Goal: Task Accomplishment & Management: Use online tool/utility

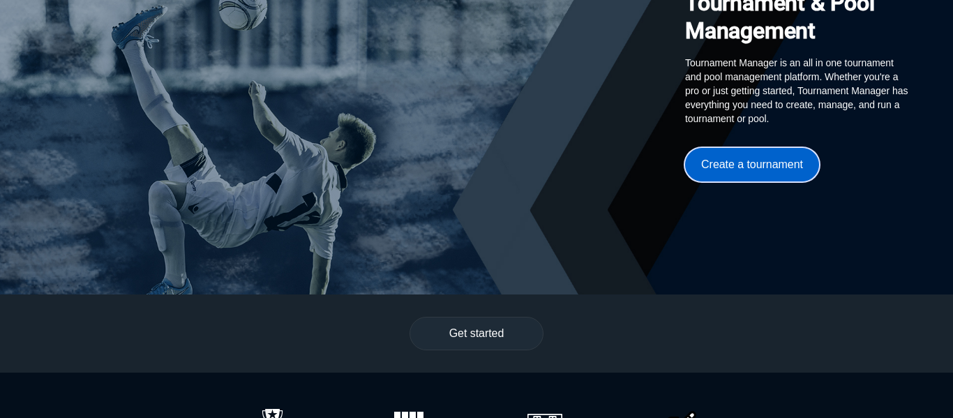
click at [728, 175] on button "Create a tournament" at bounding box center [752, 164] width 134 height 33
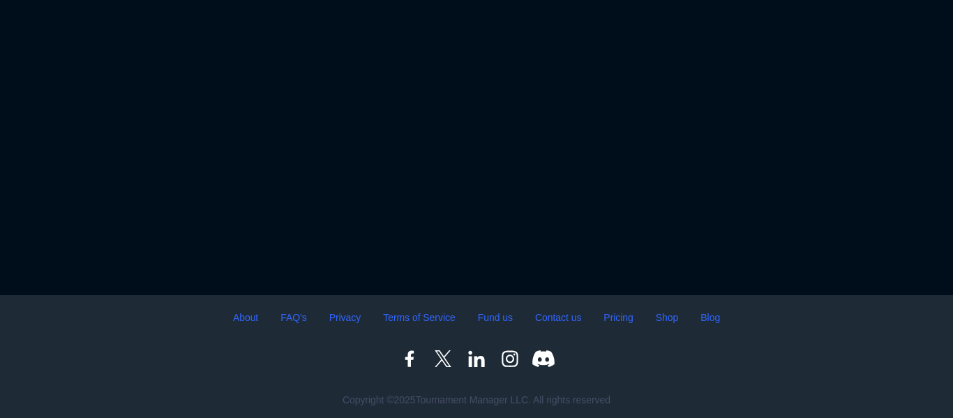
scroll to position [142, 0]
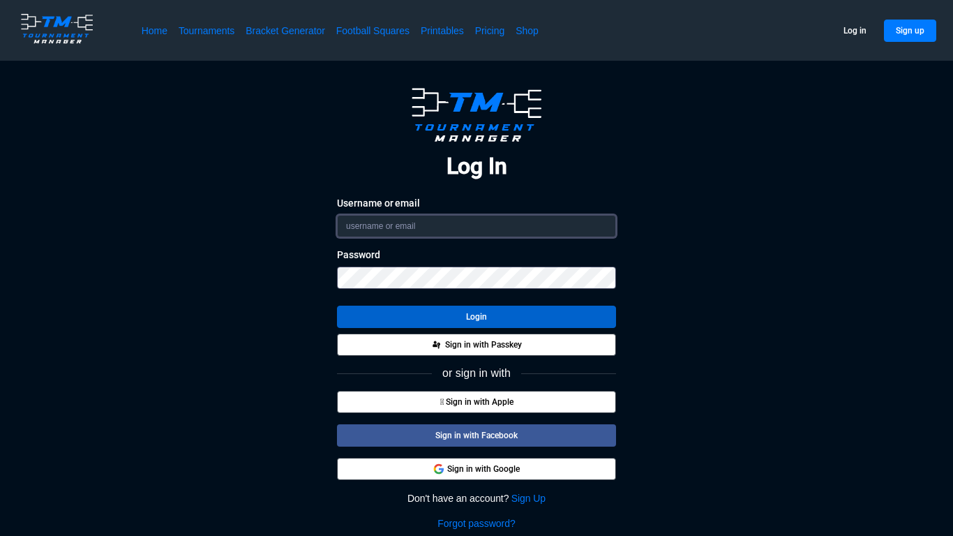
type input "michael.anderson@ccsstudent.org"
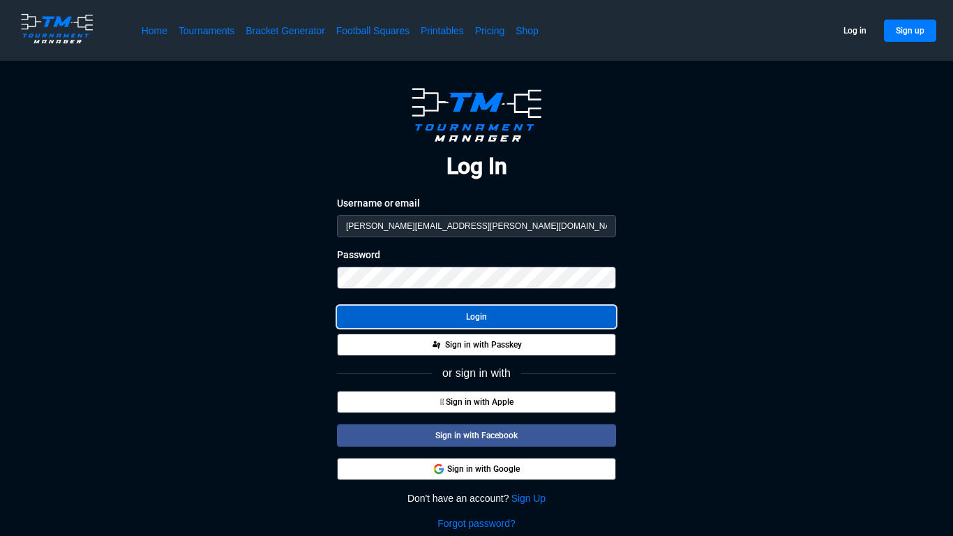
click at [471, 310] on button "Login" at bounding box center [476, 317] width 279 height 22
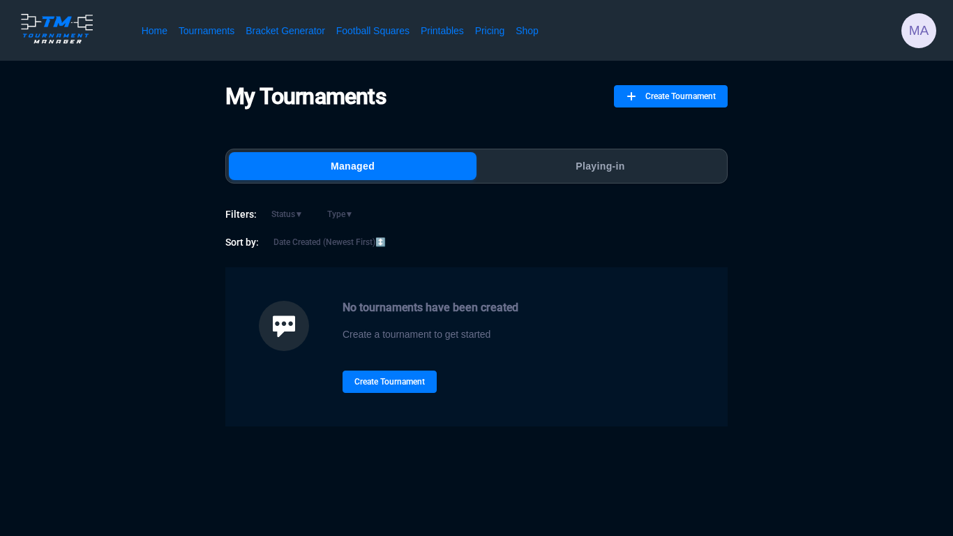
click at [585, 142] on div "My Tournaments Create Tournament Managed Playing-in Filters: Status ▼ Type ▼ So…" at bounding box center [476, 254] width 502 height 343
click at [587, 149] on div "Managed Playing-in" at bounding box center [476, 166] width 502 height 35
click at [584, 153] on button "Playing-in" at bounding box center [600, 166] width 248 height 28
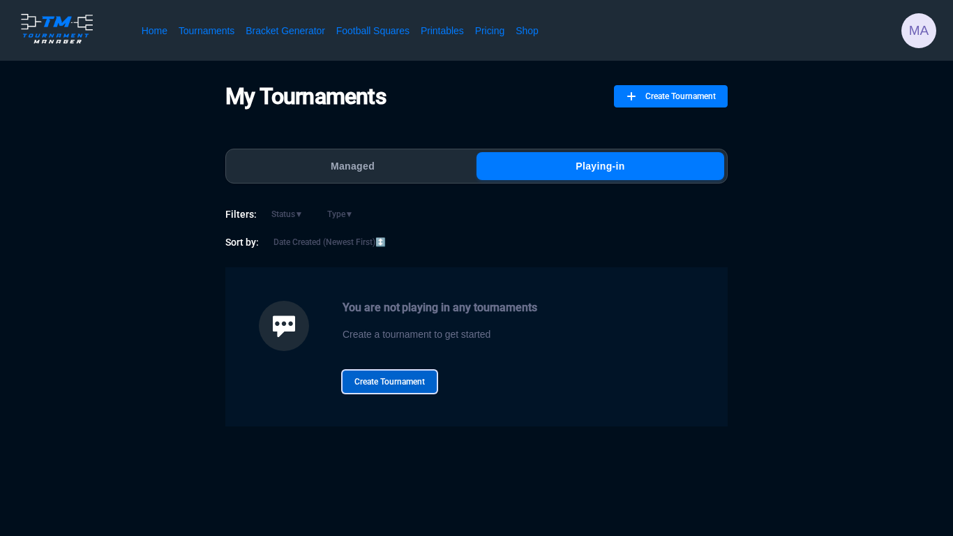
click at [405, 373] on button "Create Tournament" at bounding box center [390, 381] width 94 height 22
